Goal: Check status

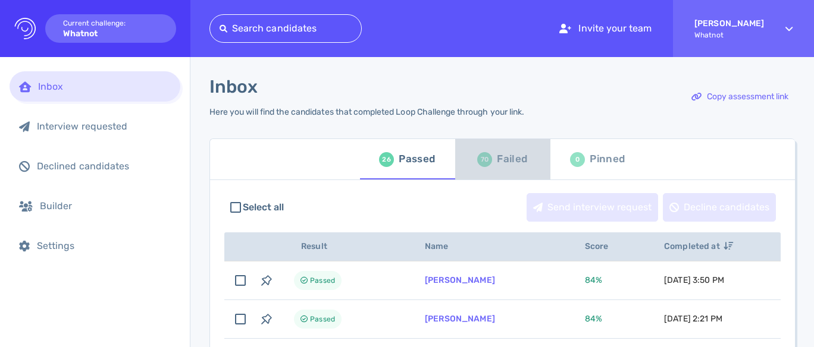
click at [500, 165] on div "Failed" at bounding box center [512, 159] width 30 height 18
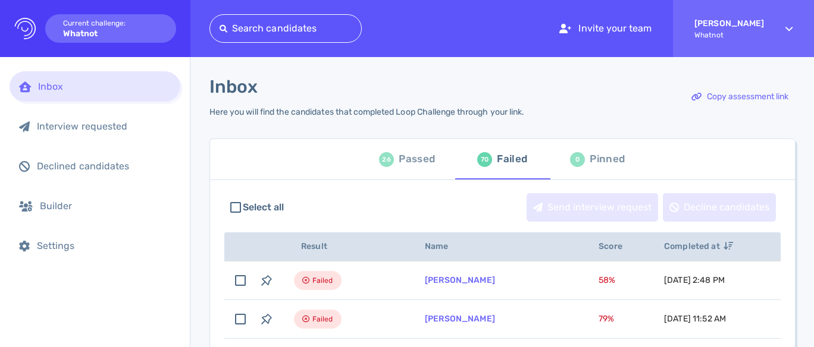
click at [503, 161] on div "Failed" at bounding box center [512, 159] width 30 height 18
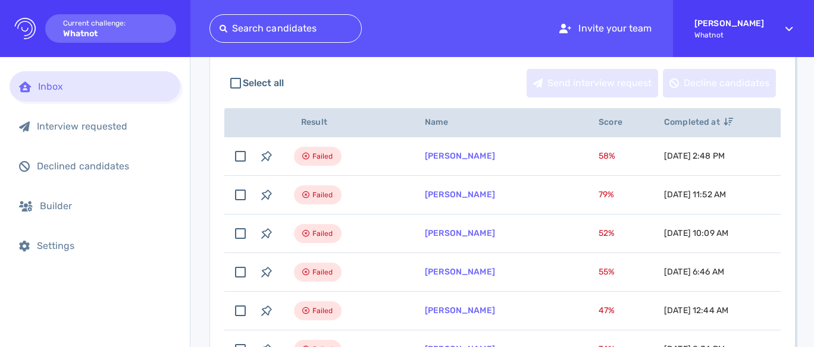
scroll to position [124, 0]
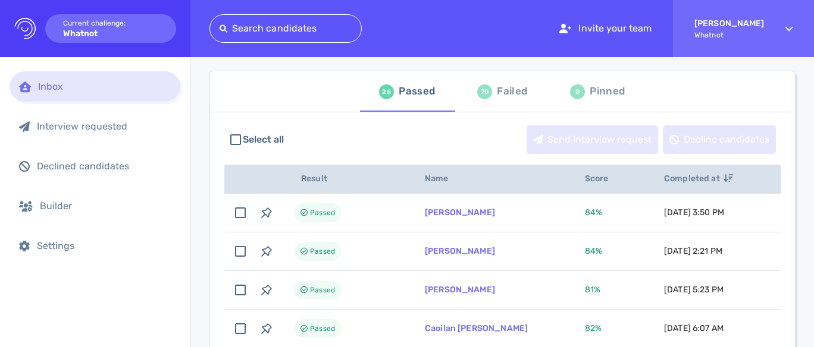
scroll to position [78, 0]
